Goal: Transaction & Acquisition: Purchase product/service

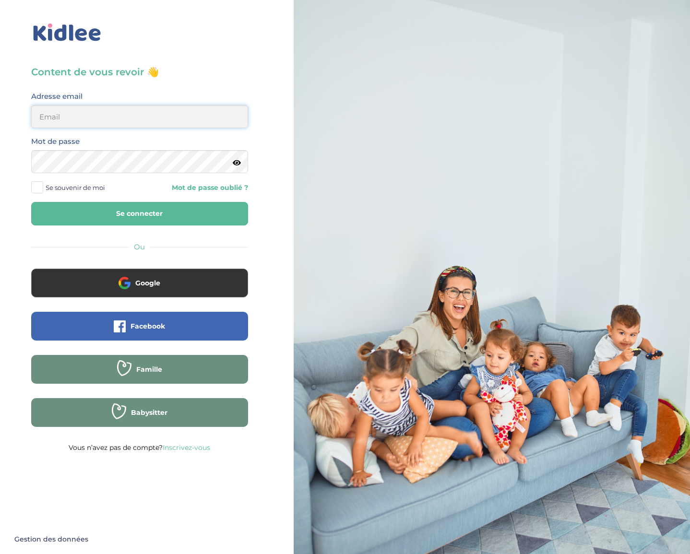
click at [135, 128] on input "email" at bounding box center [139, 116] width 217 height 23
type input "seb.lafaye@gmail.com"
click at [117, 215] on button "Se connecter" at bounding box center [139, 214] width 217 height 24
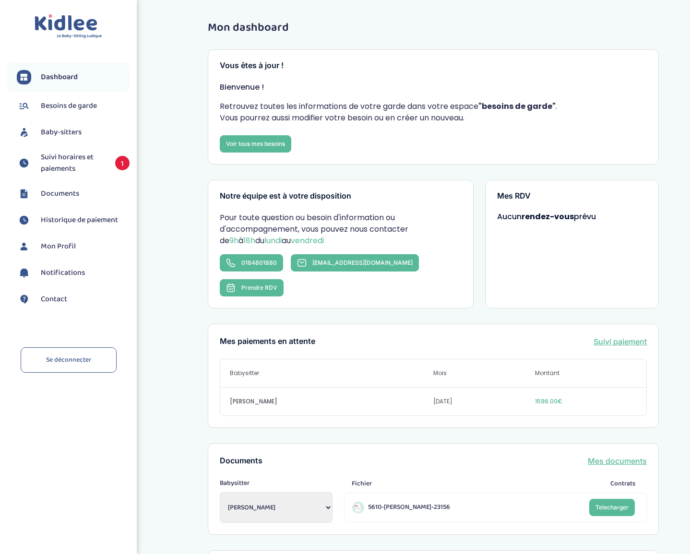
click at [85, 163] on span "Suivi horaires et paiements" at bounding box center [73, 163] width 65 height 23
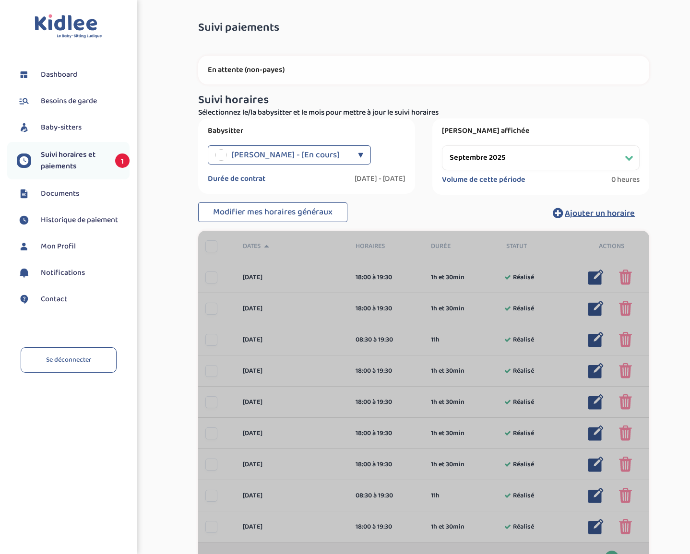
select select "septembre 2025"
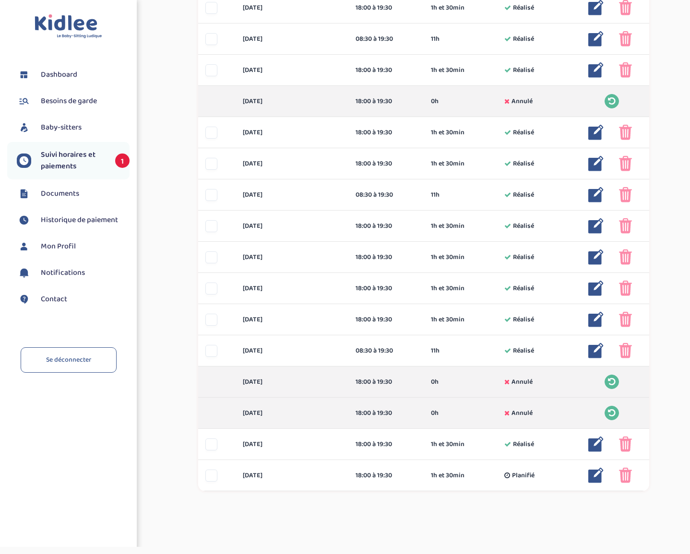
scroll to position [543, 0]
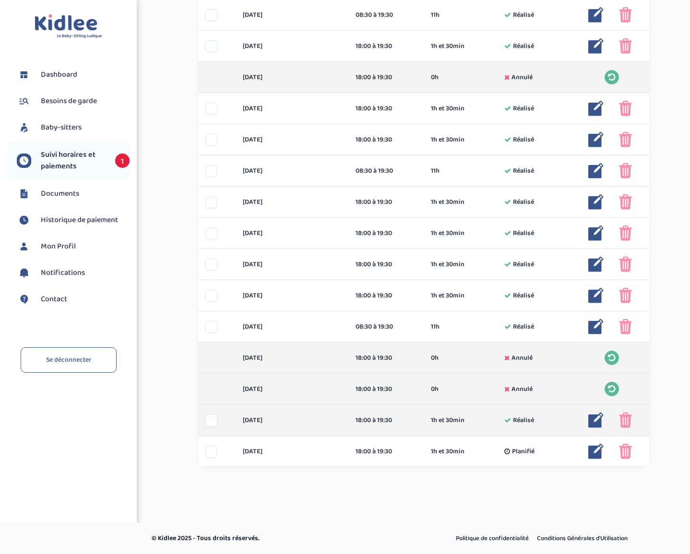
click at [212, 423] on div at bounding box center [211, 421] width 12 height 12
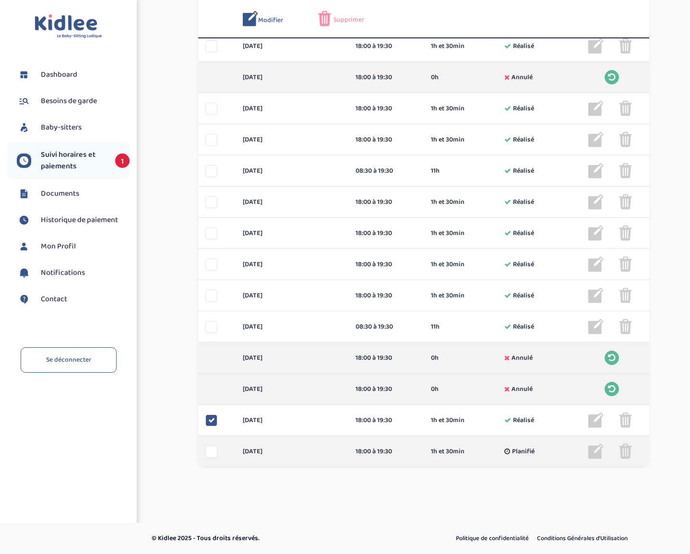
click at [212, 451] on div at bounding box center [211, 452] width 12 height 12
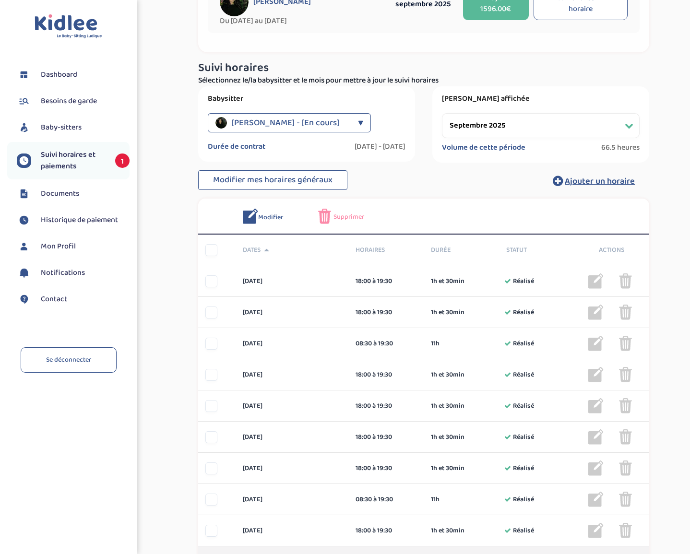
scroll to position [0, 0]
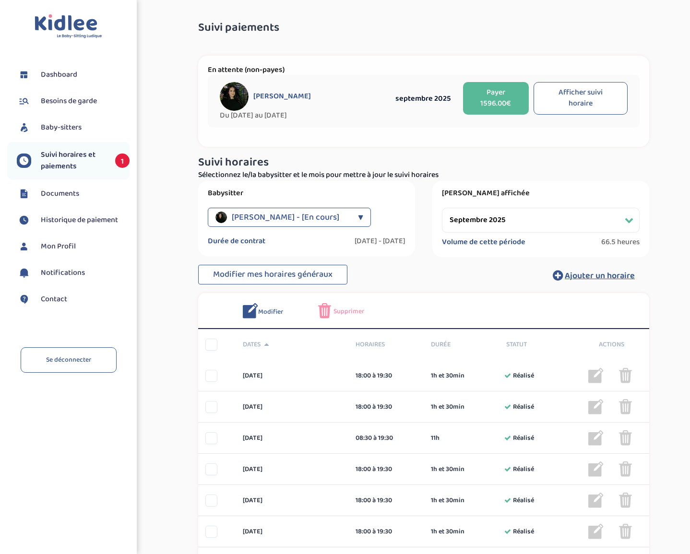
click at [338, 306] on div "Supprimer" at bounding box center [348, 310] width 61 height 15
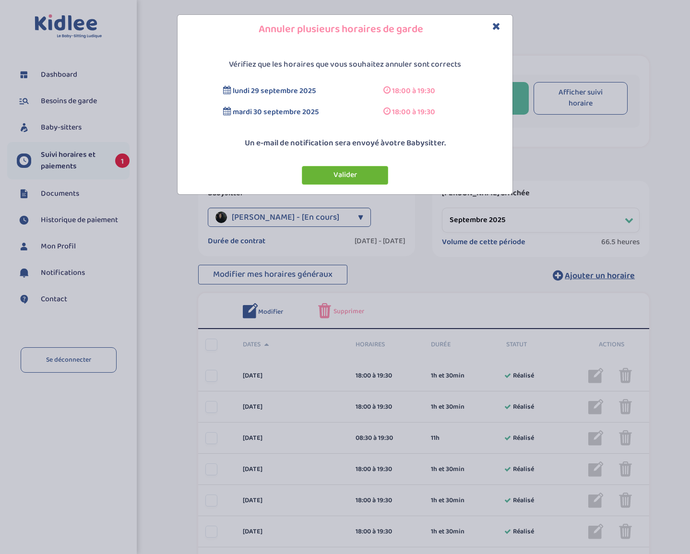
click at [364, 173] on button "Valider" at bounding box center [345, 175] width 86 height 19
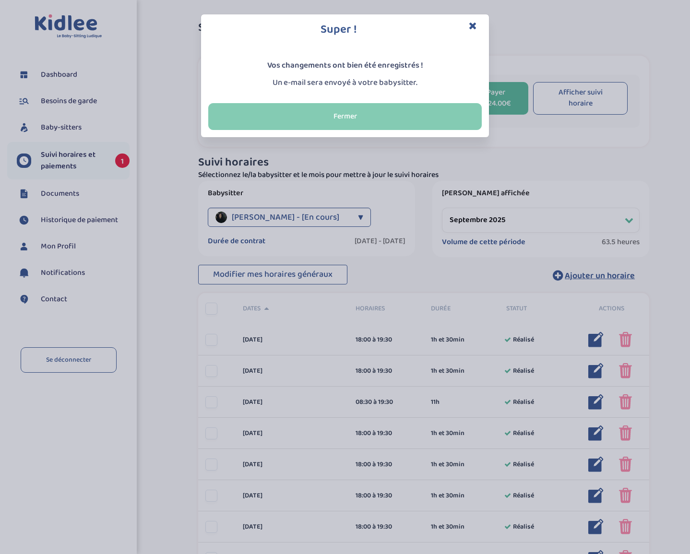
click at [398, 110] on button "Fermer" at bounding box center [345, 116] width 274 height 27
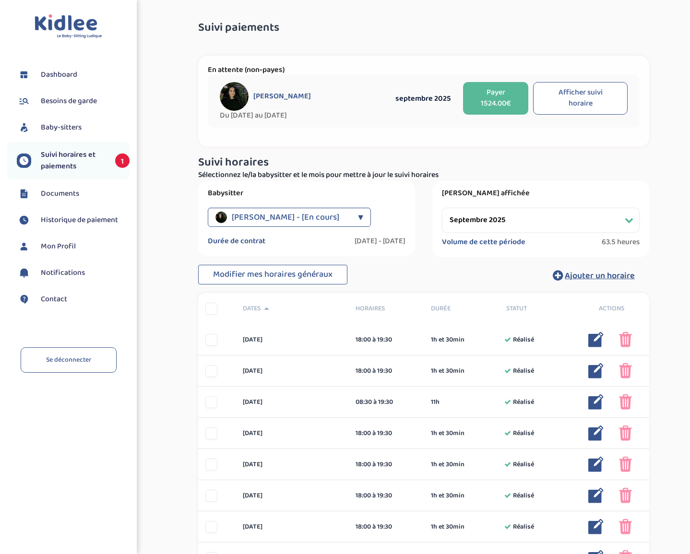
click at [57, 167] on span "Suivi horaires et paiements" at bounding box center [73, 160] width 65 height 23
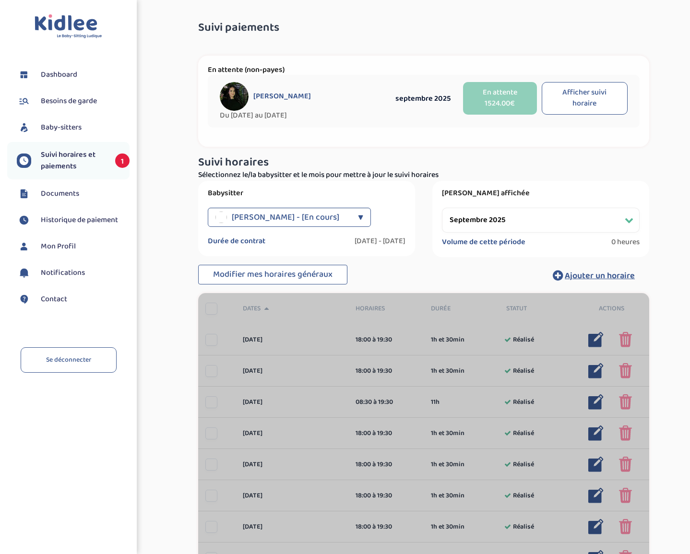
select select "septembre 2025"
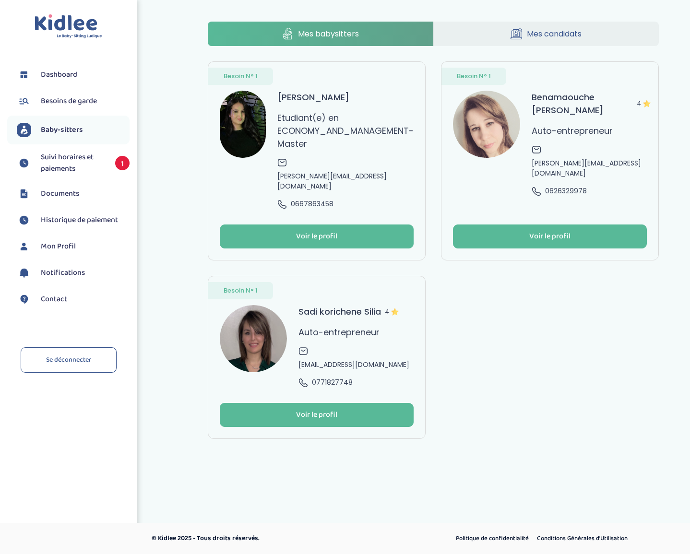
click at [64, 161] on span "Suivi horaires et paiements" at bounding box center [73, 163] width 65 height 23
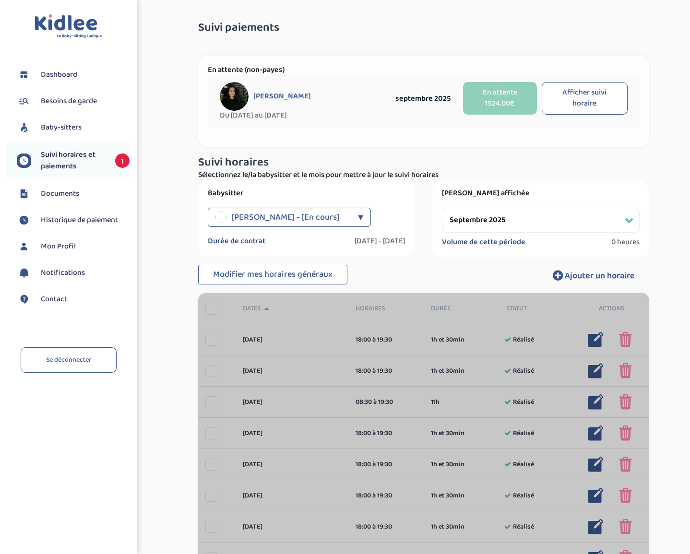
select select "septembre 2025"
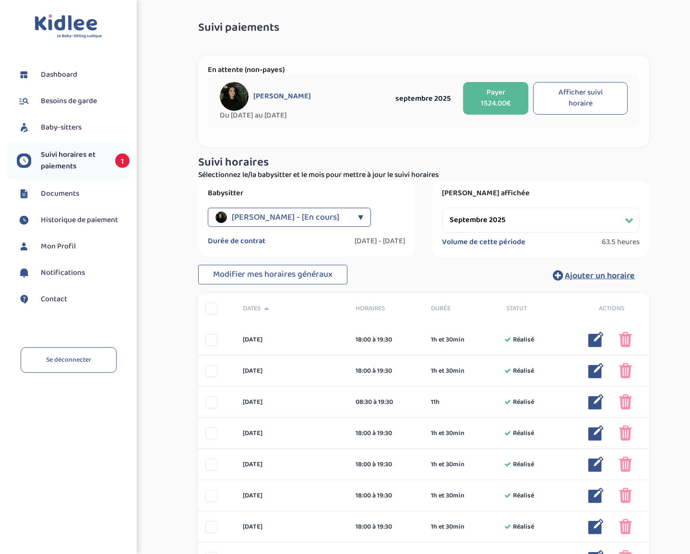
click at [586, 91] on button "Afficher suivi horaire" at bounding box center [580, 98] width 95 height 33
click at [491, 100] on button "Payer 1524.00€" at bounding box center [495, 98] width 65 height 33
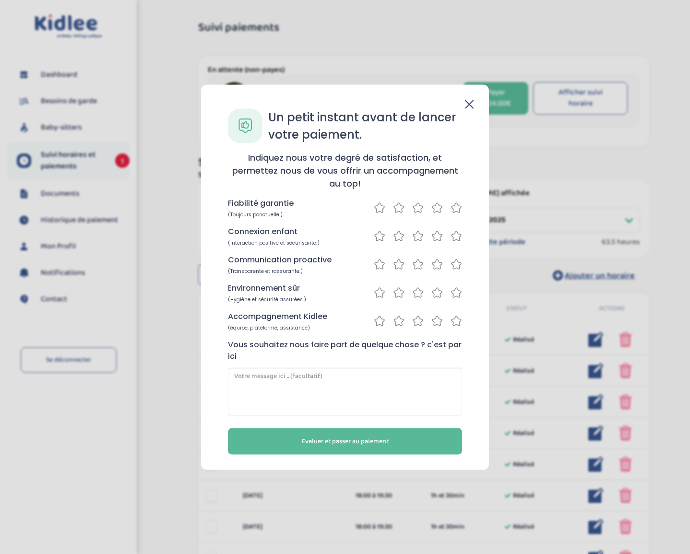
click at [457, 208] on icon at bounding box center [457, 208] width 12 height 12
click at [457, 236] on icon at bounding box center [457, 236] width 12 height 12
click at [458, 262] on icon at bounding box center [457, 265] width 10 height 10
click at [457, 287] on icon at bounding box center [457, 293] width 12 height 12
click at [459, 323] on icon at bounding box center [457, 321] width 10 height 10
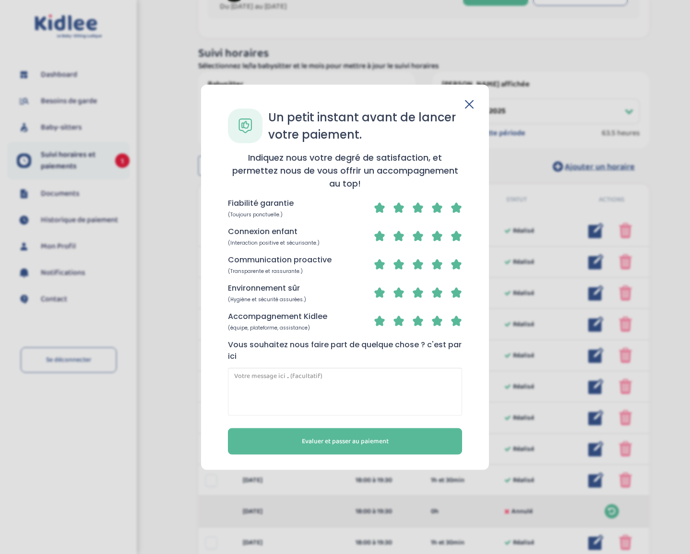
scroll to position [115, 0]
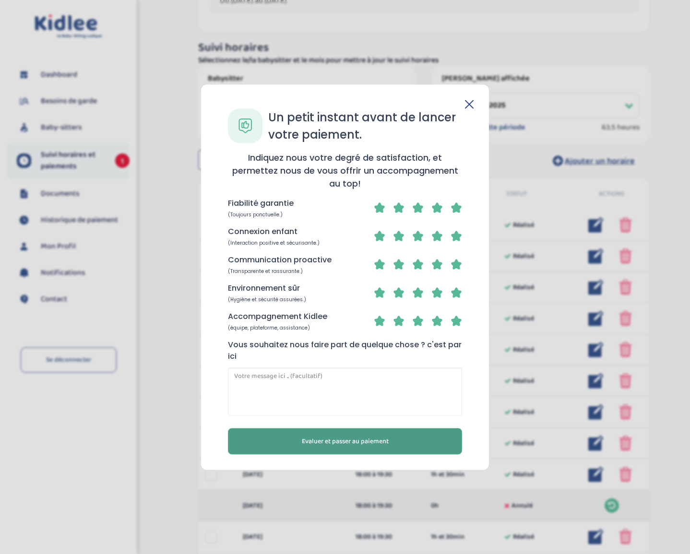
click at [356, 444] on span "Evaluer et passer au paiement" at bounding box center [345, 441] width 87 height 10
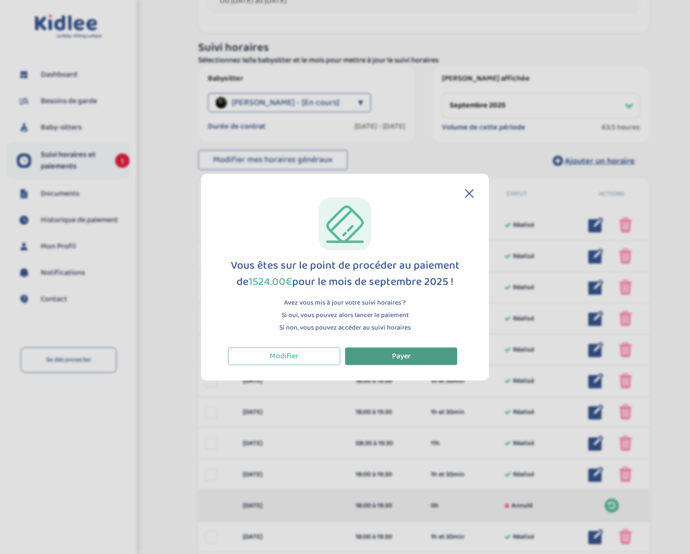
click at [399, 358] on span "Payer" at bounding box center [401, 356] width 19 height 12
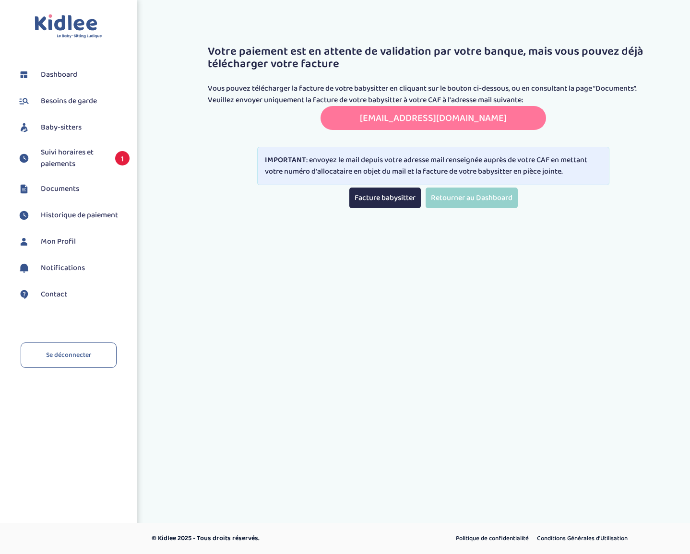
click at [413, 117] on link "[EMAIL_ADDRESS][DOMAIN_NAME]" at bounding box center [433, 117] width 147 height 15
